Goal: Information Seeking & Learning: Learn about a topic

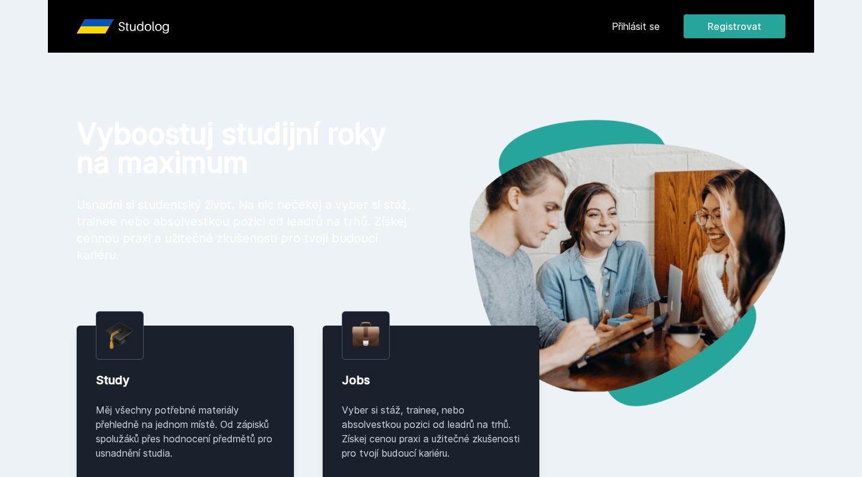
click at [617, 29] on link "Přihlásit se" at bounding box center [635, 26] width 48 height 14
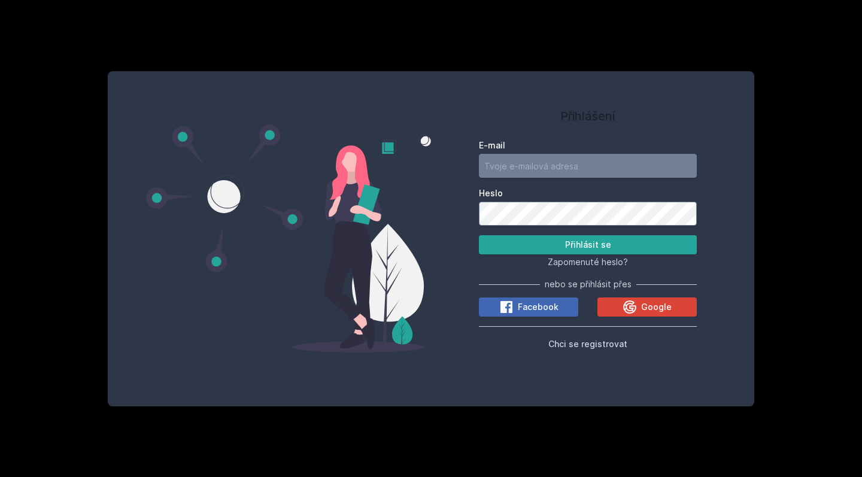
type input "[EMAIL_ADDRESS][DOMAIN_NAME]"
click at [588, 245] on button "Přihlásit se" at bounding box center [588, 244] width 218 height 19
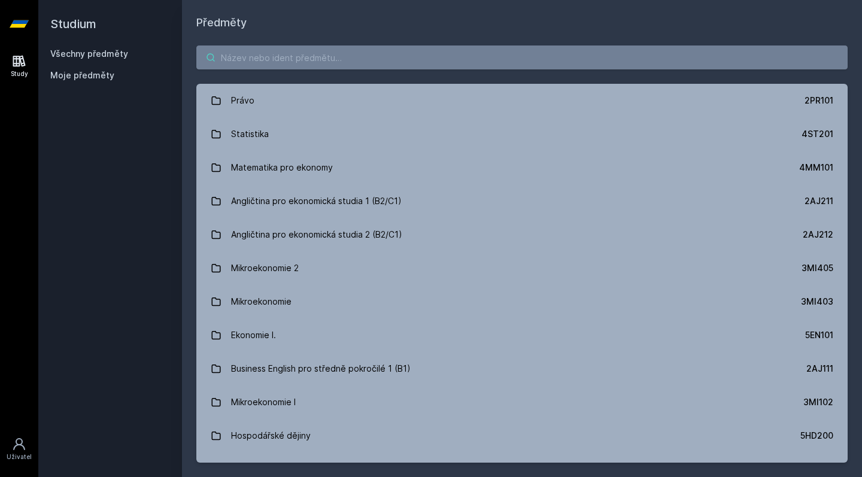
click at [332, 60] on input "search" at bounding box center [521, 57] width 651 height 24
paste input "1VF418"
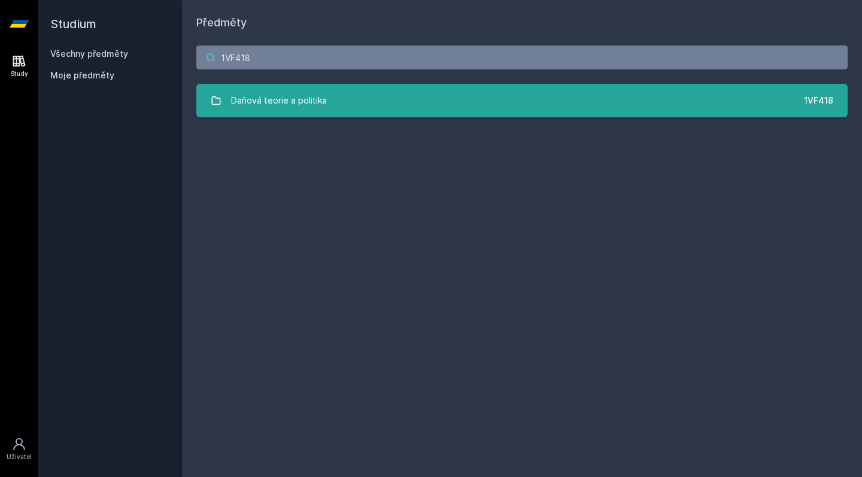
type input "1VF418"
click at [318, 94] on div "Daňová teorie a politika" at bounding box center [279, 101] width 96 height 24
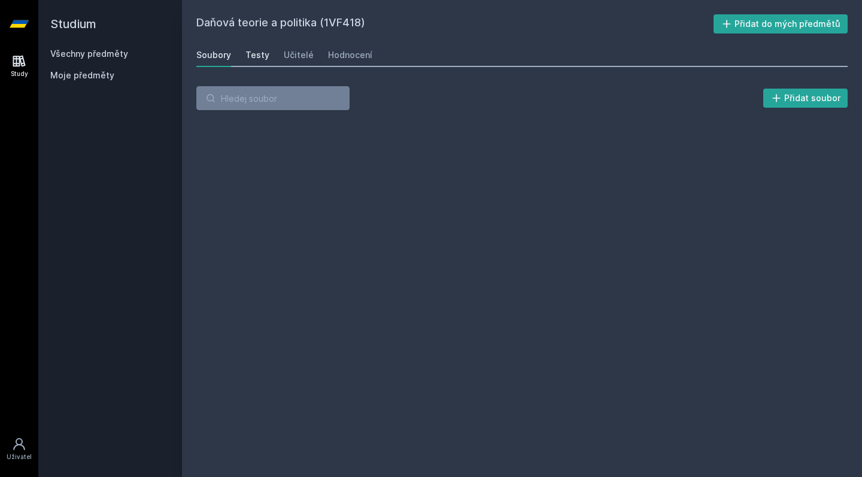
click at [257, 57] on div "Testy" at bounding box center [257, 55] width 24 height 12
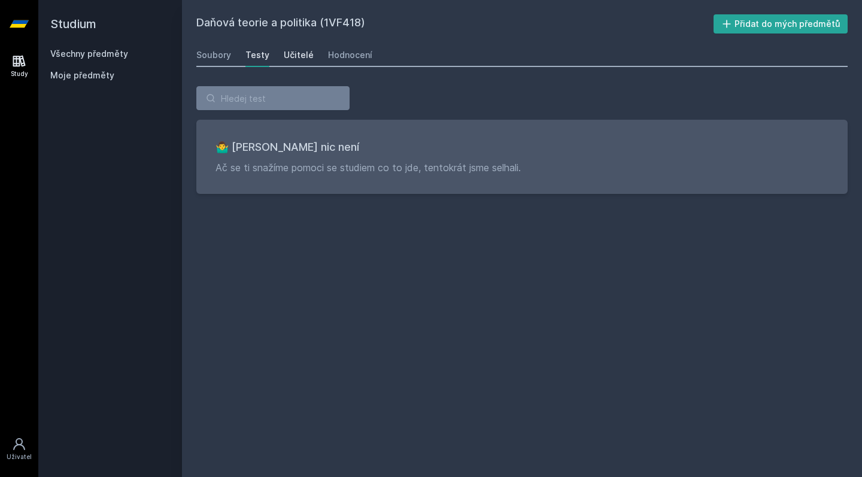
click at [291, 59] on div "Učitelé" at bounding box center [299, 55] width 30 height 12
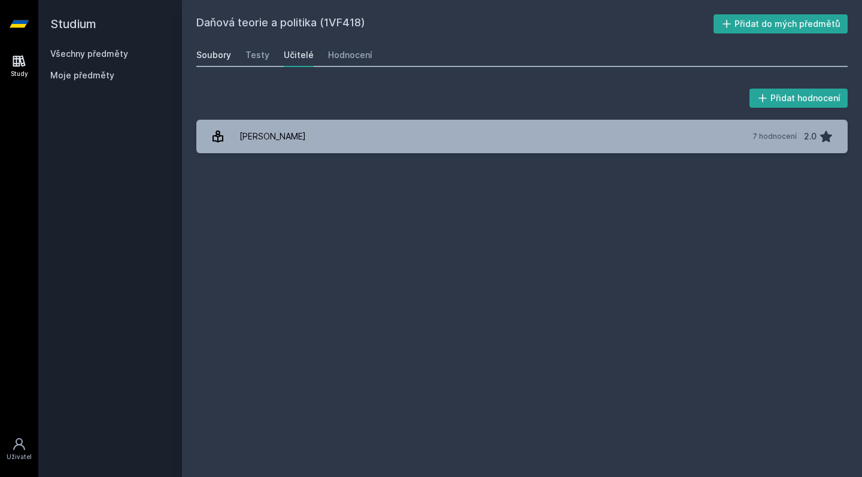
click at [218, 57] on div "Soubory" at bounding box center [213, 55] width 35 height 12
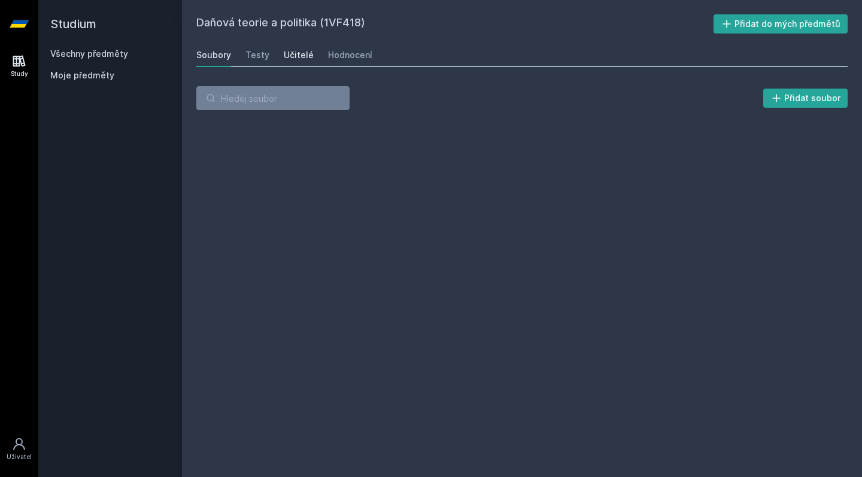
click at [288, 51] on div "Učitelé" at bounding box center [299, 55] width 30 height 12
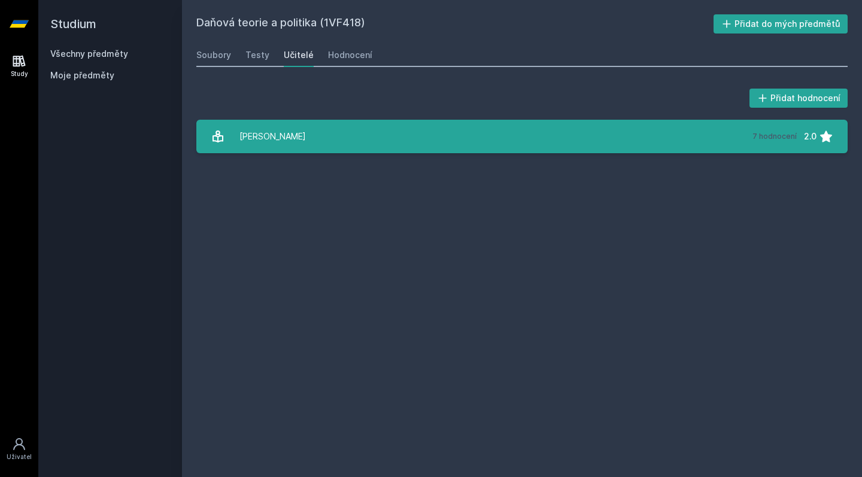
click at [314, 139] on link "[PERSON_NAME] 7 hodnocení 2.0" at bounding box center [521, 137] width 651 height 34
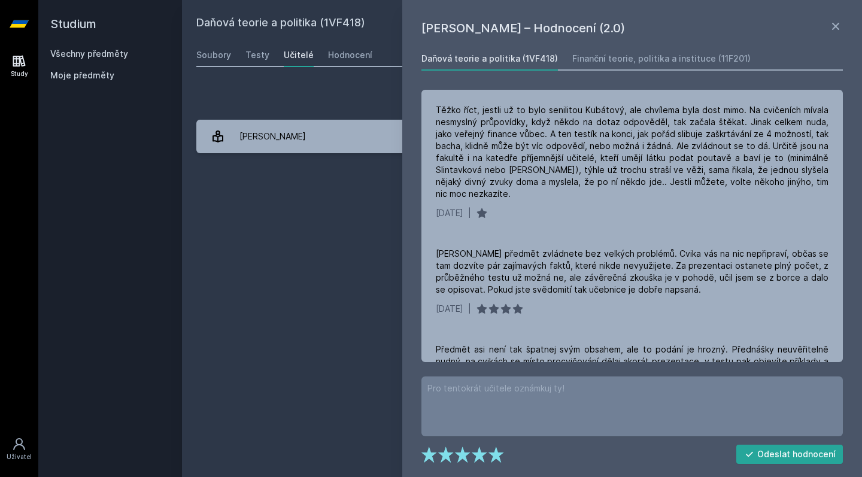
click at [319, 191] on div "Daňová teorie a politika (1VF418) Přidat do mých předmětů [GEOGRAPHIC_DATA] Tes…" at bounding box center [521, 238] width 651 height 448
